Goal: Complete application form

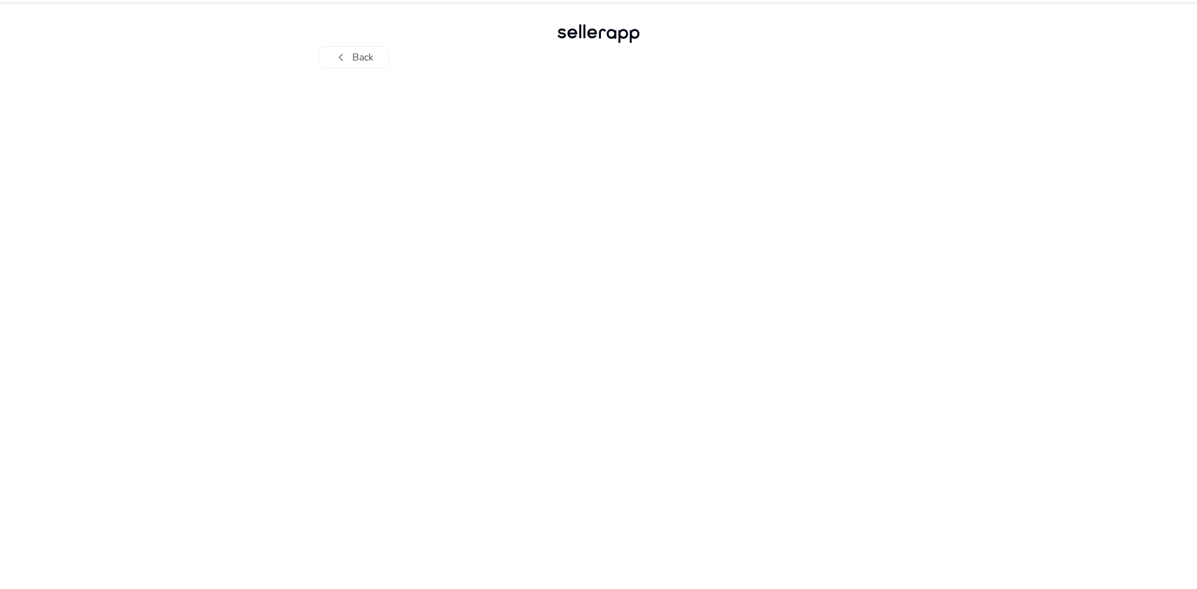
click at [584, 229] on div at bounding box center [599, 329] width 686 height 521
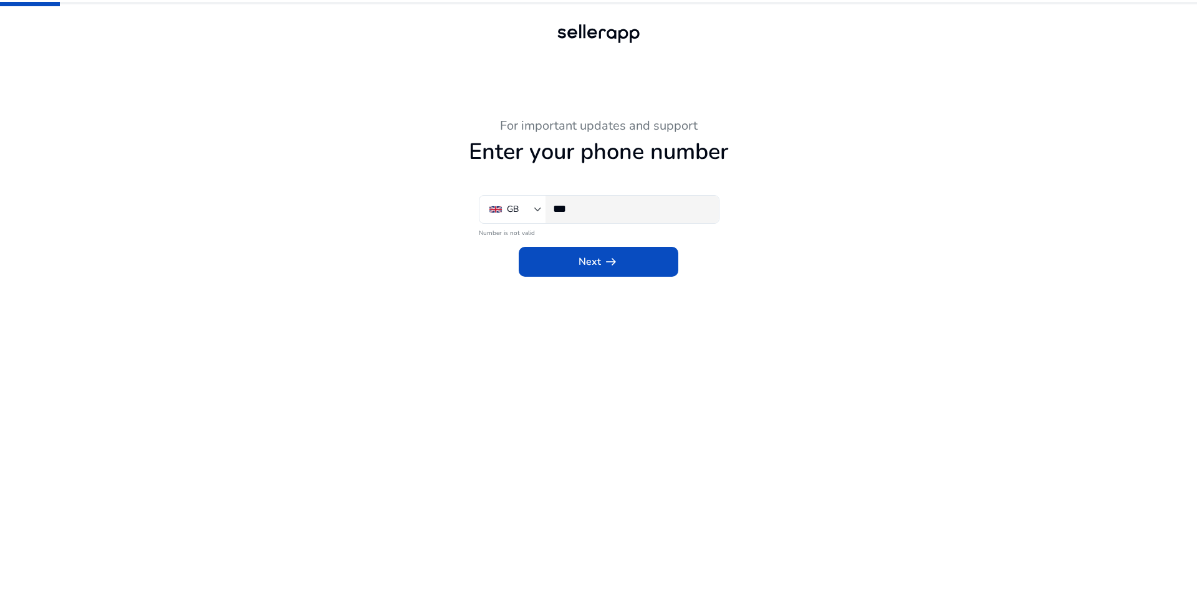
click at [590, 213] on input "***" at bounding box center [631, 209] width 156 height 14
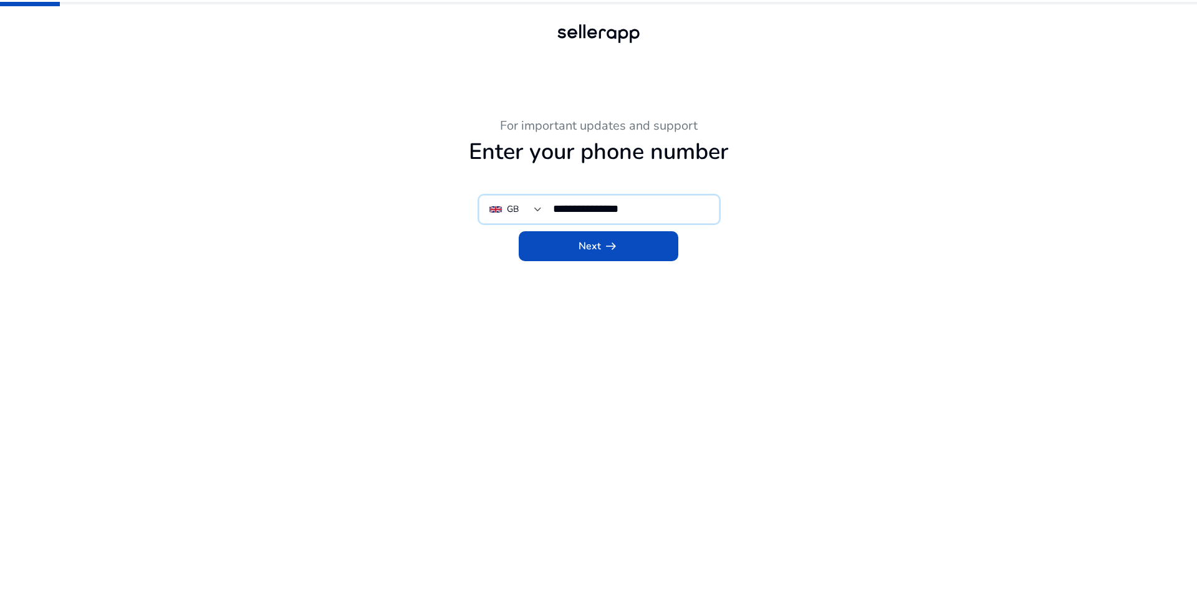
type input "**********"
click at [619, 349] on app-phone-number "**********" at bounding box center [599, 353] width 686 height 471
click at [612, 259] on span at bounding box center [599, 246] width 160 height 30
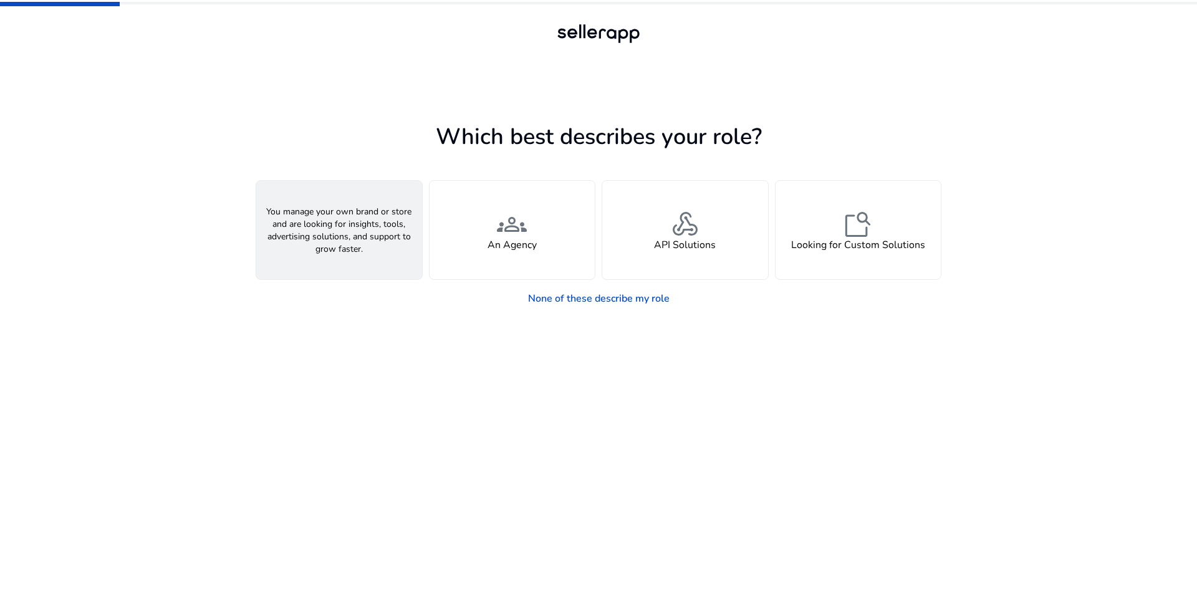
click at [337, 261] on div "person A Seller" at bounding box center [339, 230] width 166 height 99
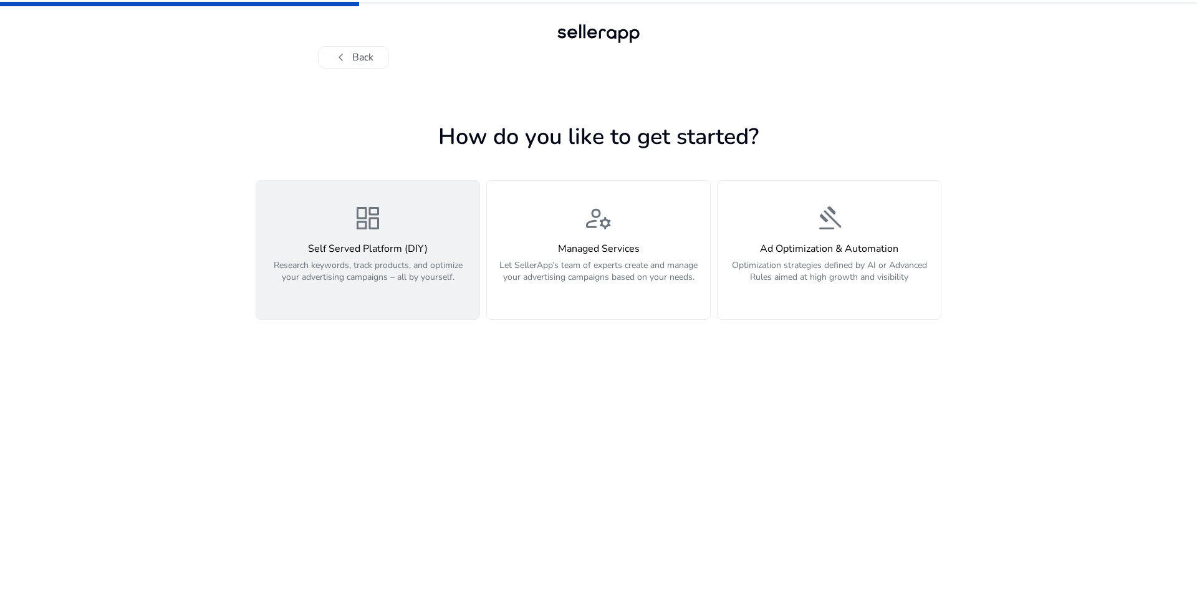
click at [402, 280] on p "Research keywords, track products, and optimize your advertising campaigns – al…" at bounding box center [368, 277] width 208 height 37
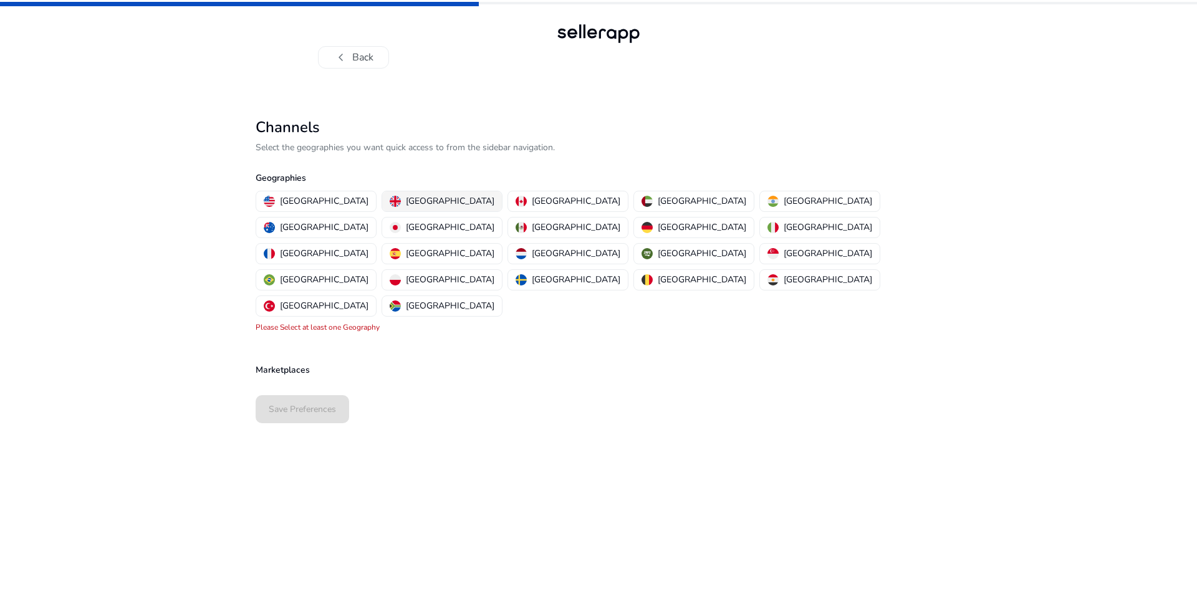
click at [406, 202] on p "United Kingdom" at bounding box center [450, 201] width 89 height 13
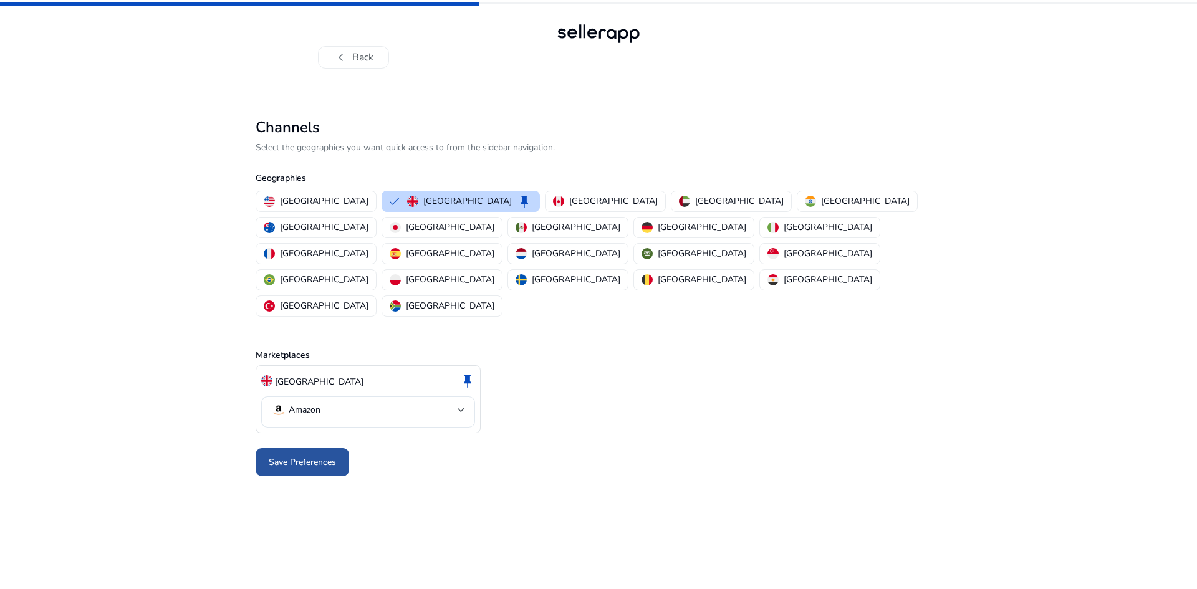
click at [319, 456] on span "Save Preferences" at bounding box center [302, 462] width 67 height 13
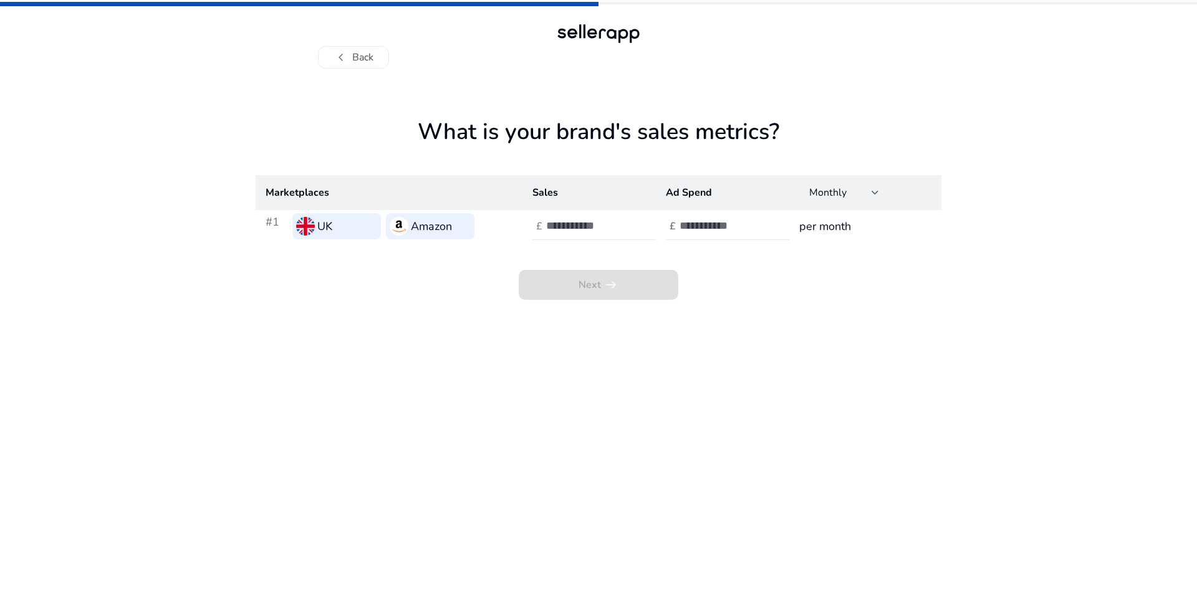
click at [345, 231] on div "UK" at bounding box center [336, 226] width 89 height 26
click at [414, 231] on h3 "Amazon" at bounding box center [431, 226] width 41 height 17
click at [562, 224] on input "number" at bounding box center [588, 226] width 84 height 14
click at [622, 223] on input "*" at bounding box center [588, 226] width 84 height 14
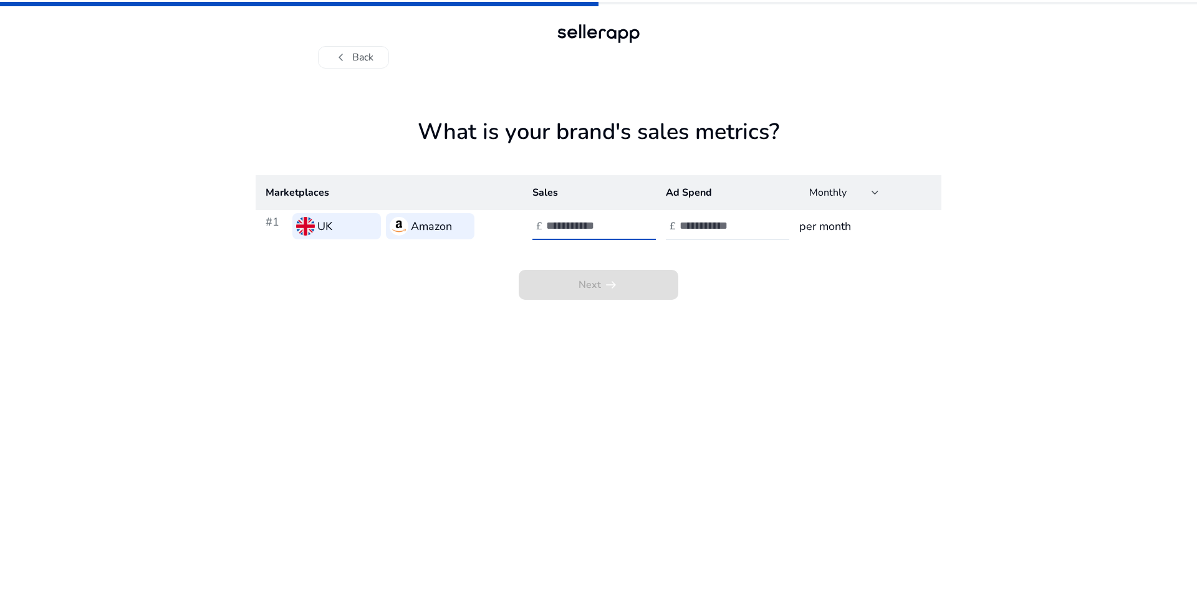
type input "*"
click at [622, 223] on input "*" at bounding box center [588, 226] width 84 height 14
click at [600, 224] on input "*" at bounding box center [588, 226] width 84 height 14
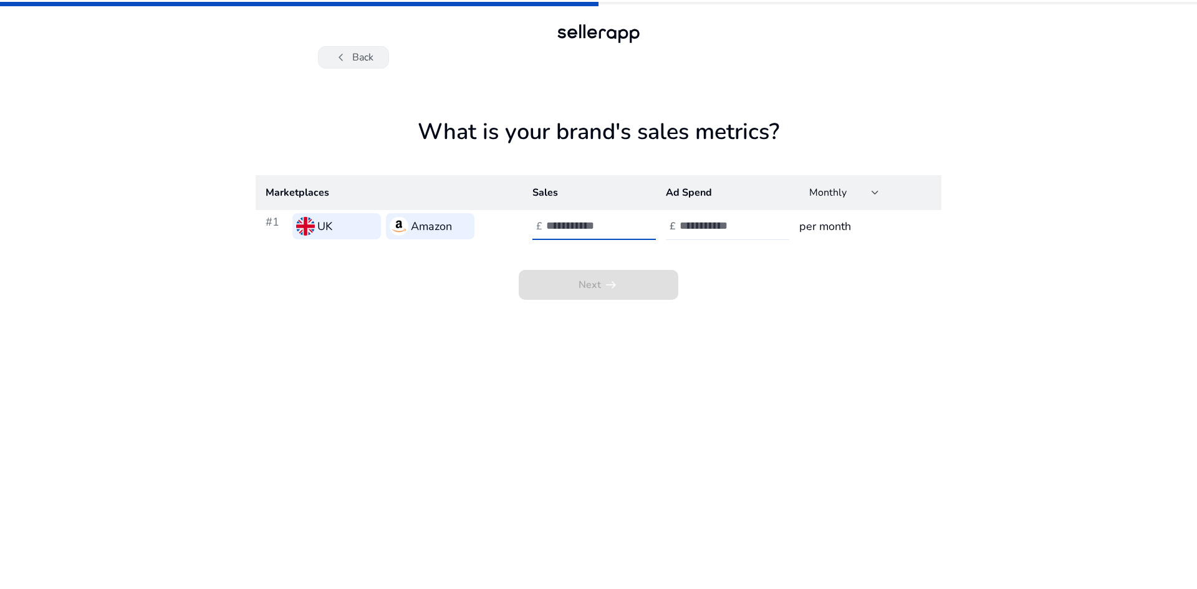
click at [367, 58] on button "chevron_left Back" at bounding box center [353, 57] width 71 height 22
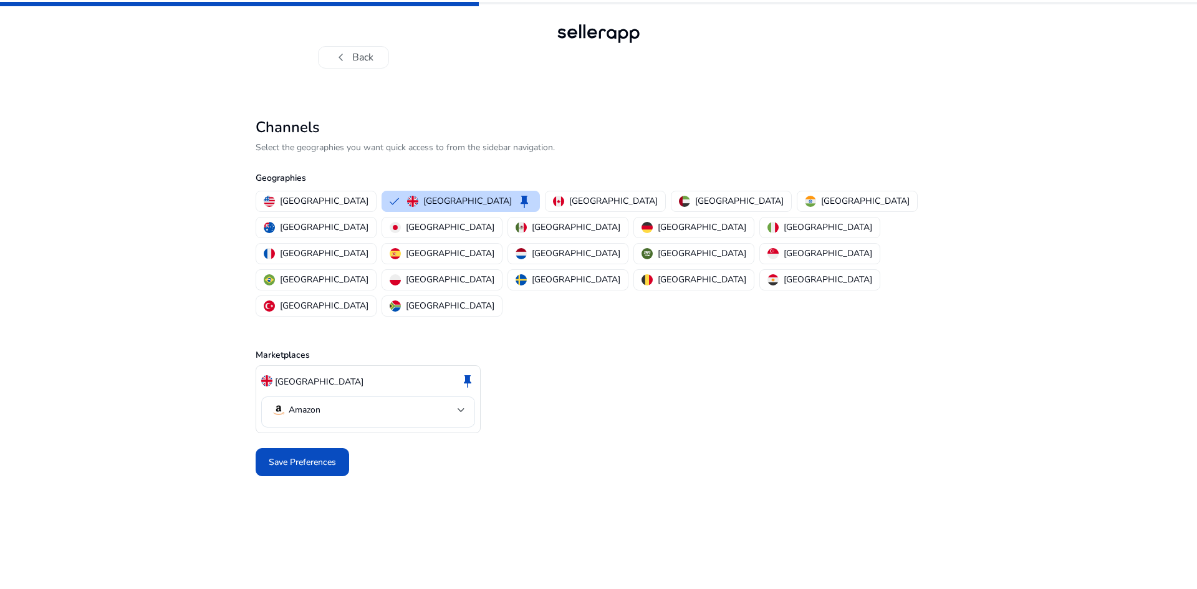
click at [367, 58] on button "chevron_left Back" at bounding box center [353, 57] width 71 height 22
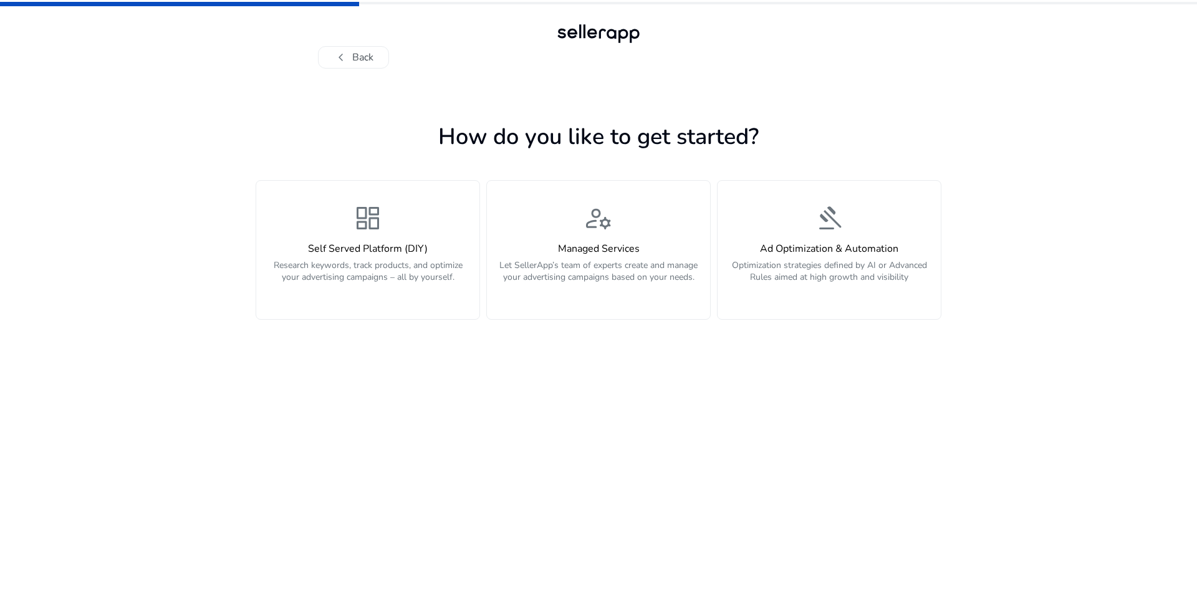
click at [367, 58] on button "chevron_left Back" at bounding box center [353, 57] width 71 height 22
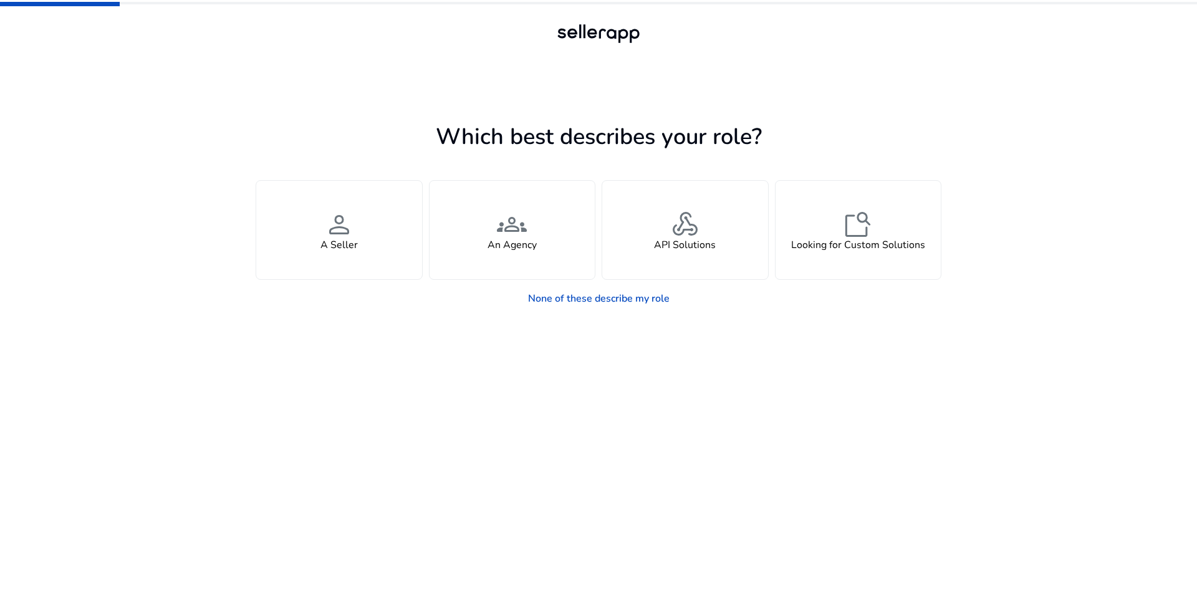
click at [367, 58] on div at bounding box center [598, 57] width 561 height 22
click at [619, 301] on link "None of these describe my role" at bounding box center [598, 298] width 161 height 25
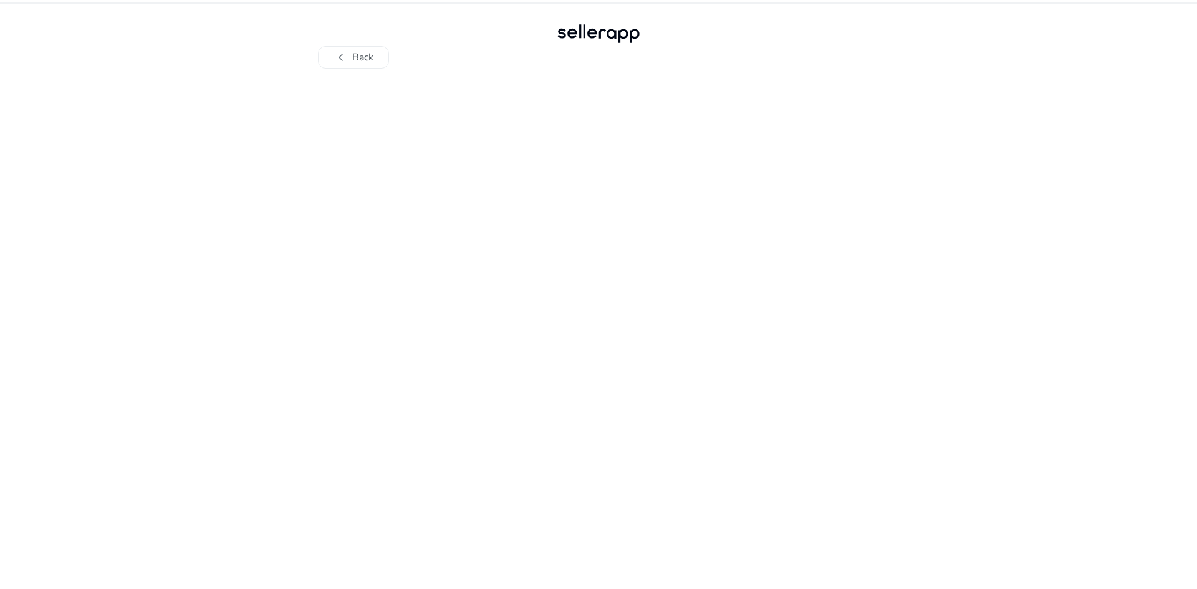
click at [610, 229] on div at bounding box center [599, 329] width 686 height 521
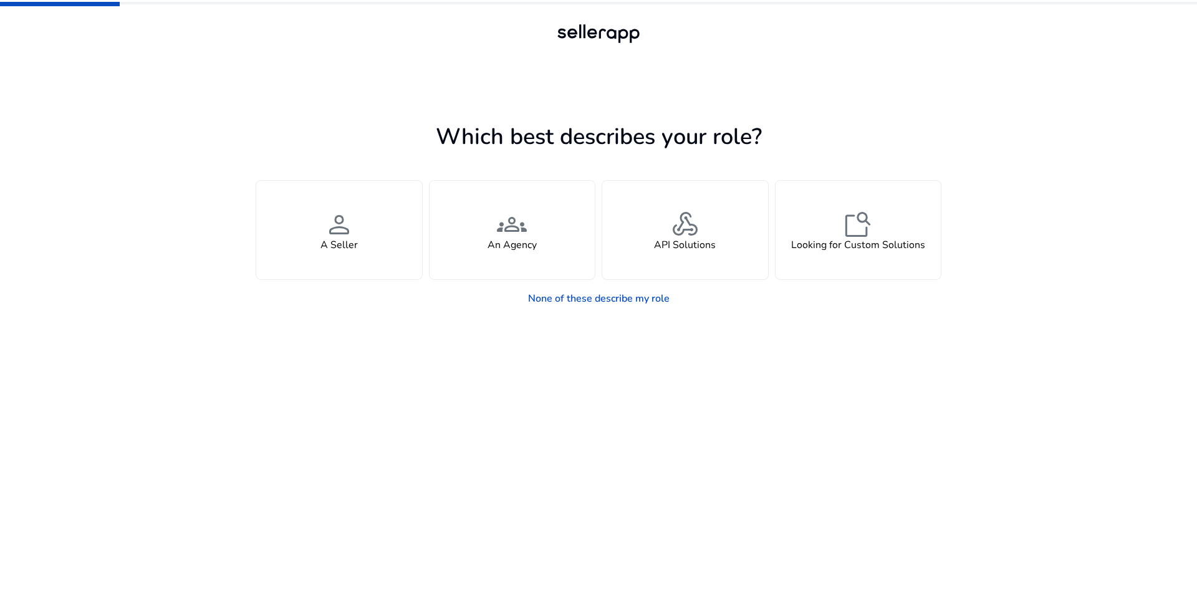
click at [597, 440] on app-seller-type "Which best describes your role? You manage your own brand or store and are look…" at bounding box center [599, 353] width 686 height 471
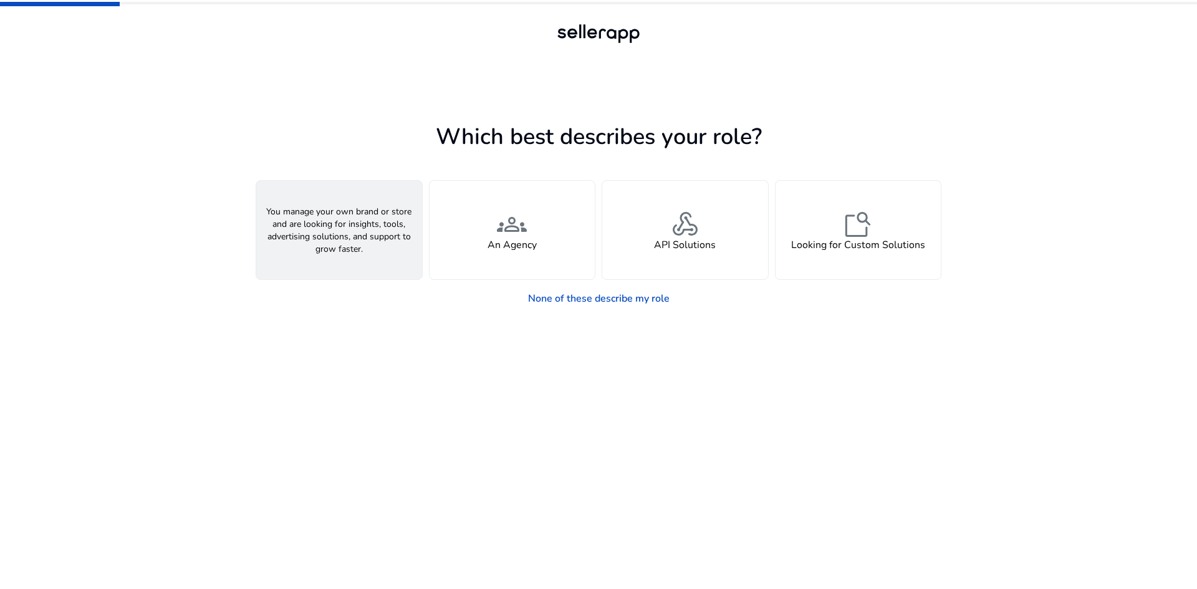
click at [351, 241] on h4 "A Seller" at bounding box center [338, 245] width 37 height 12
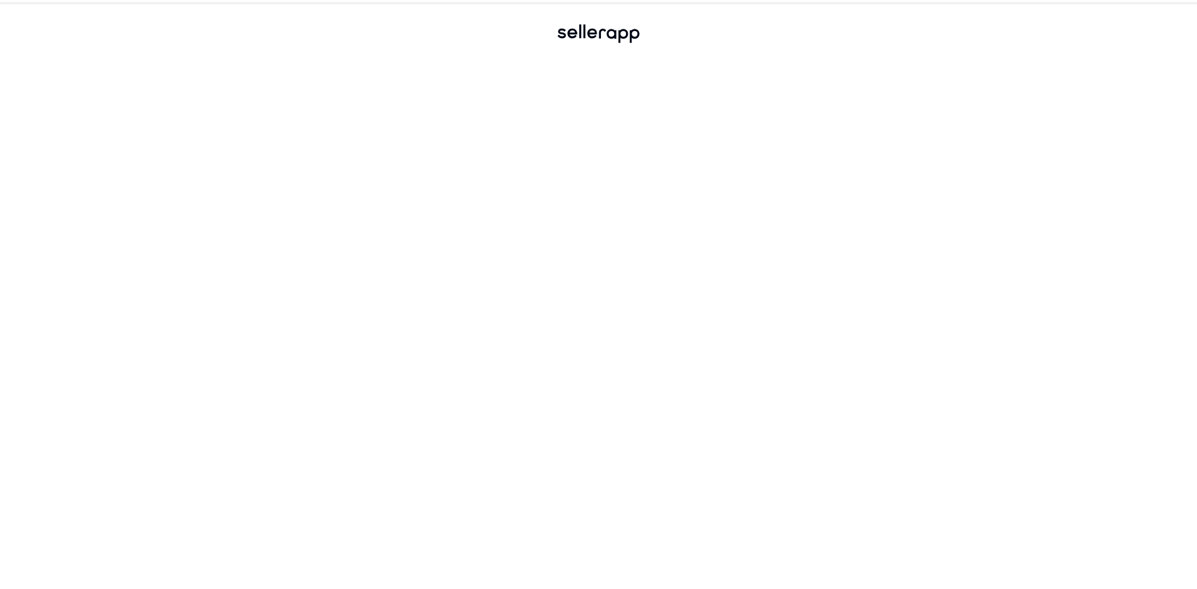
click at [587, 214] on div at bounding box center [599, 329] width 686 height 521
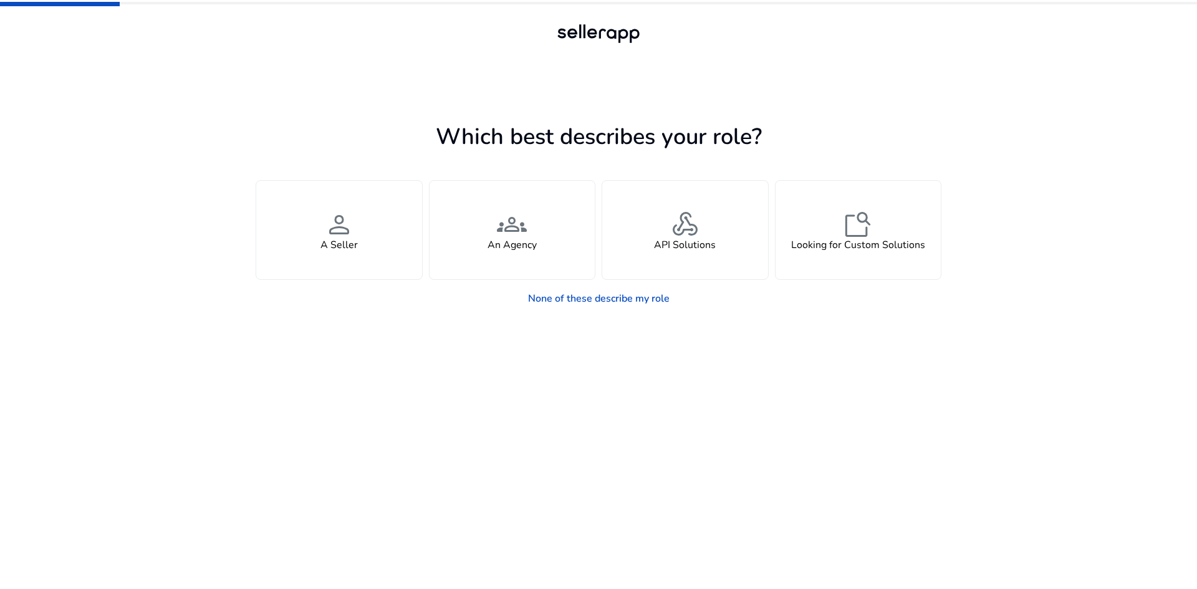
click at [587, 214] on div "groups An Agency" at bounding box center [513, 230] width 166 height 99
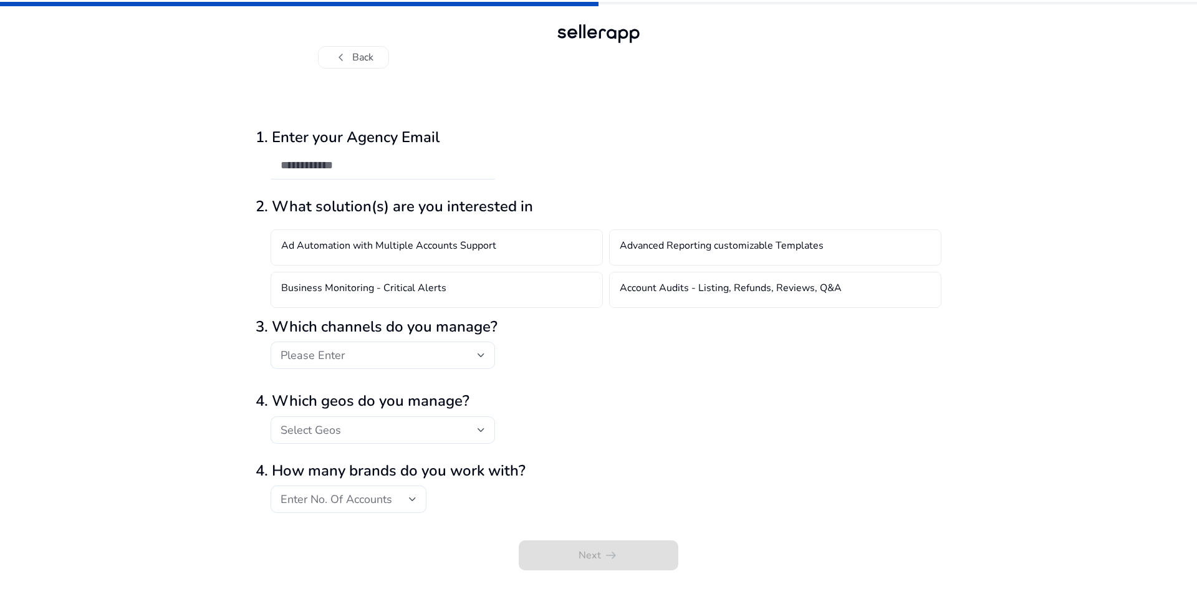
click at [541, 380] on div "Please Enter" at bounding box center [599, 362] width 686 height 41
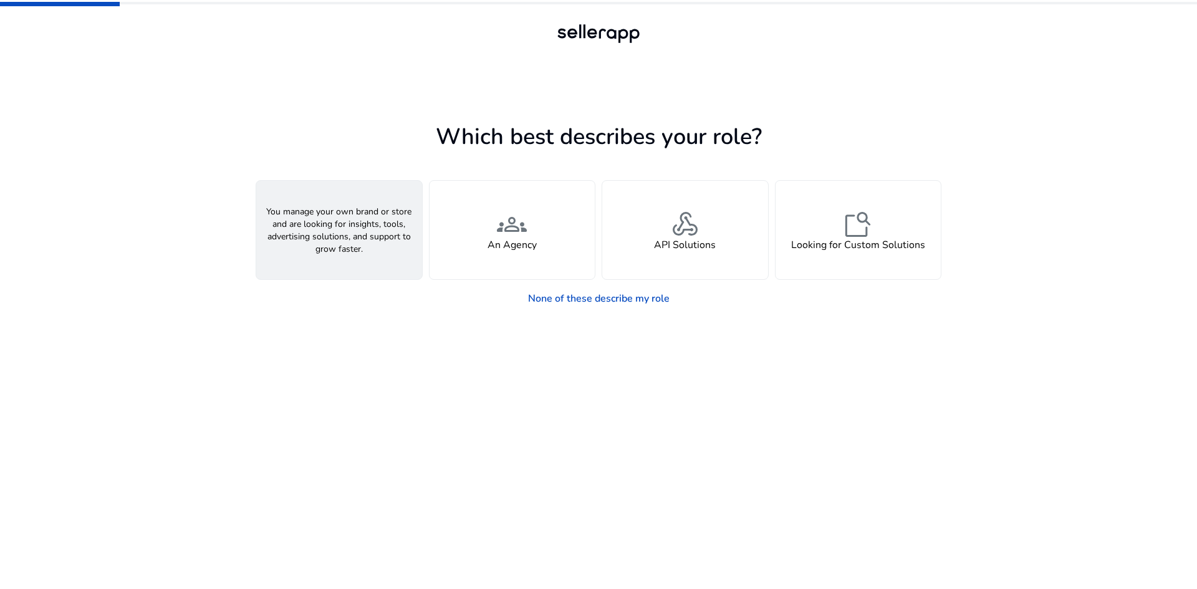
click at [325, 257] on div "person A Seller" at bounding box center [339, 230] width 166 height 99
